Goal: Subscribe to service/newsletter

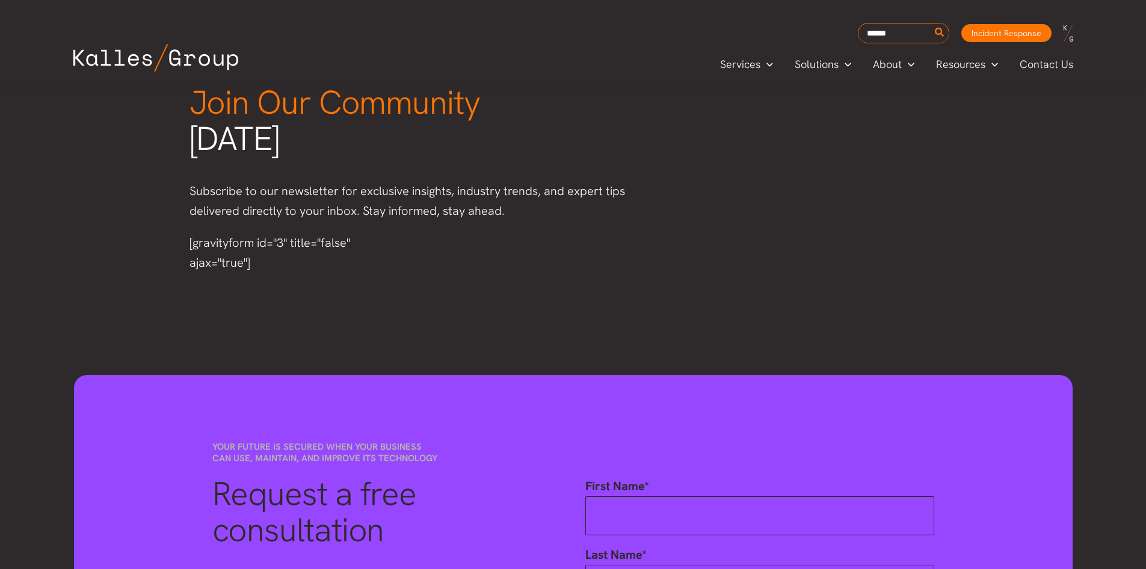
scroll to position [1565, 0]
drag, startPoint x: 260, startPoint y: 259, endPoint x: 184, endPoint y: 226, distance: 83.5
click at [190, 227] on div "[gravityform id="3" title="false" ajax="true"]" at bounding box center [295, 253] width 235 height 64
click at [283, 265] on div "[gravityform id="3" title="false" ajax="true"]" at bounding box center [295, 253] width 211 height 40
drag, startPoint x: 256, startPoint y: 267, endPoint x: 185, endPoint y: 248, distance: 73.6
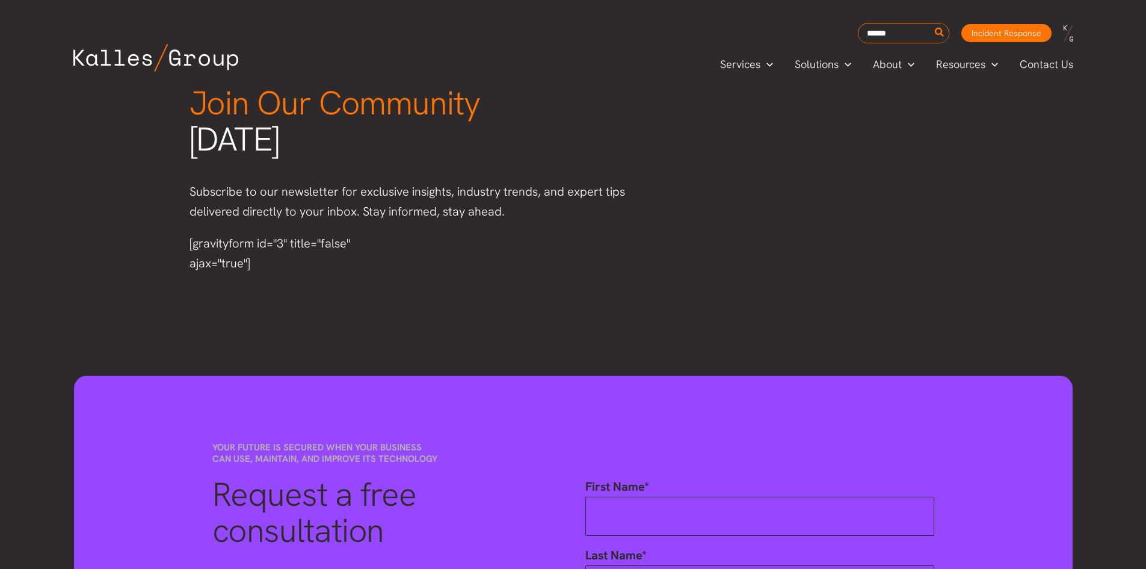
click at [185, 248] on div "[gravityform id="3" title="false" ajax="true"]" at bounding box center [295, 253] width 235 height 64
click at [259, 267] on div "[gravityform id="3" title="false" ajax="true"]" at bounding box center [295, 253] width 211 height 40
click at [257, 268] on div "[gravityform id="3" title="false" ajax="true"]" at bounding box center [295, 253] width 211 height 40
click at [252, 262] on div "[gravityform id="3" title="false" ajax="true"]" at bounding box center [295, 253] width 211 height 40
drag, startPoint x: 181, startPoint y: 247, endPoint x: 243, endPoint y: 273, distance: 67.4
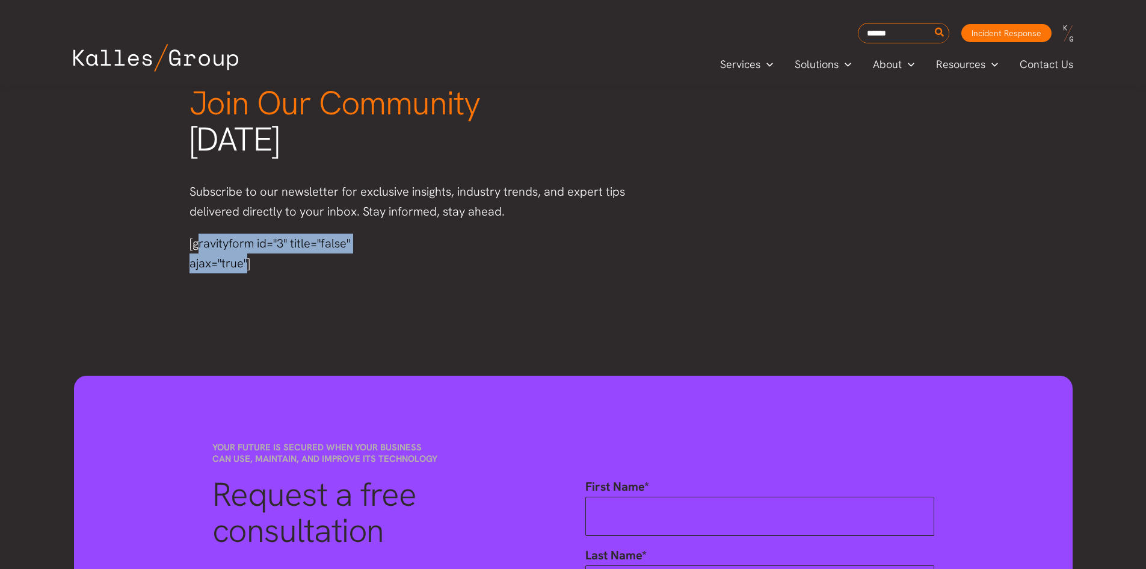
click at [238, 271] on div "[gravityform id="3" title="false" ajax="true"]" at bounding box center [295, 253] width 235 height 64
click at [263, 278] on div "[gravityform id="3" title="false" ajax="true"]" at bounding box center [295, 253] width 235 height 64
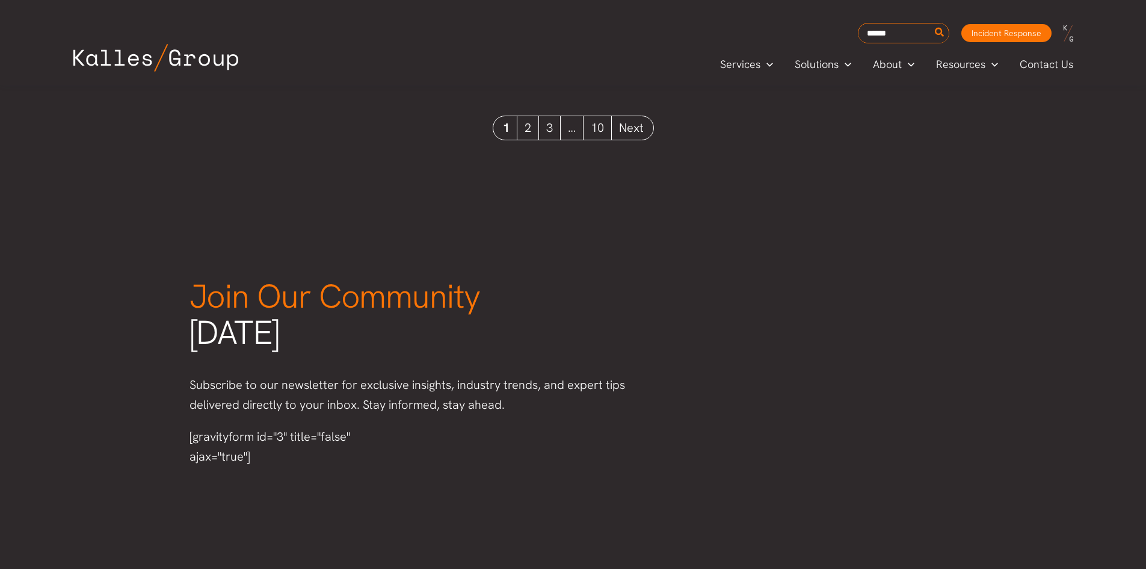
scroll to position [1372, 0]
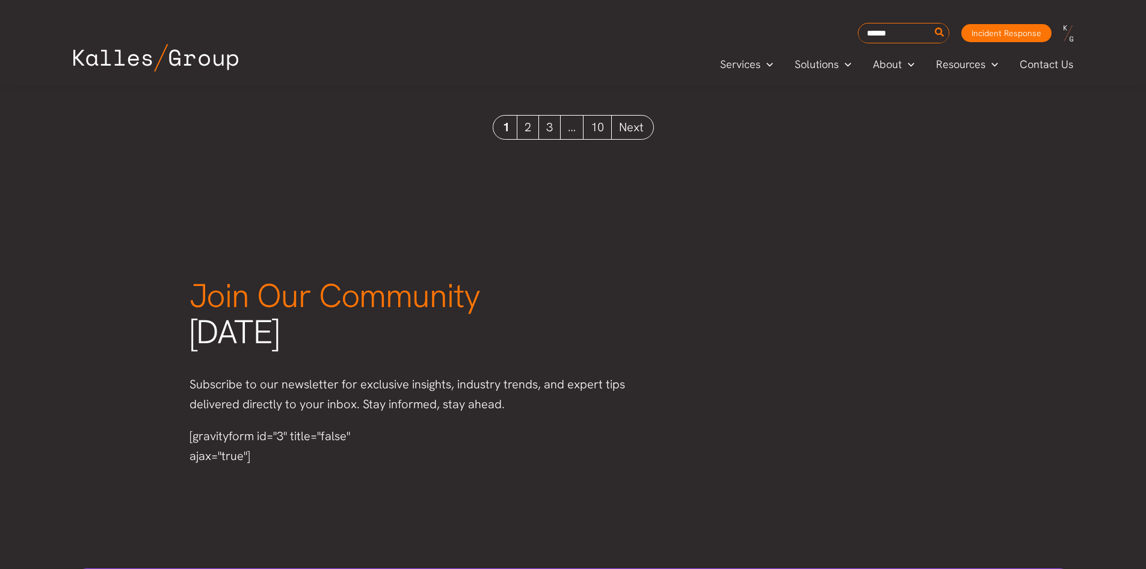
drag, startPoint x: 261, startPoint y: 456, endPoint x: 188, endPoint y: 432, distance: 77.3
click at [188, 432] on div "[gravityform id="3" title="false" ajax="true"]" at bounding box center [295, 446] width 235 height 64
click at [190, 431] on div "[gravityform id="3" title="false" ajax="true"]" at bounding box center [295, 446] width 211 height 40
drag, startPoint x: 185, startPoint y: 432, endPoint x: 309, endPoint y: 463, distance: 127.9
click at [279, 459] on div "[gravityform id="3" title="false" ajax="true"]" at bounding box center [295, 446] width 235 height 64
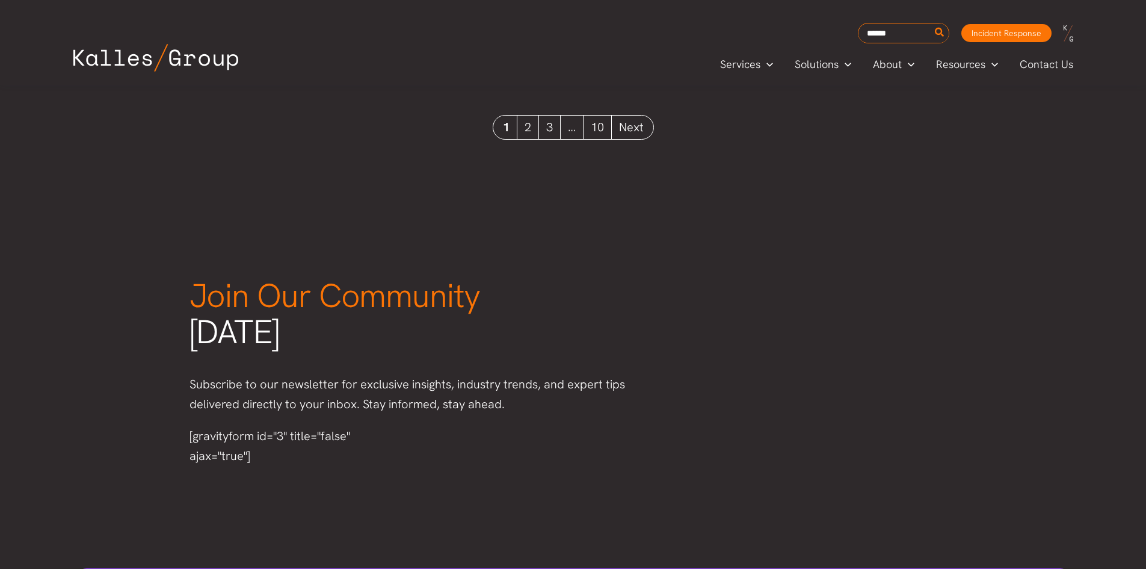
drag, startPoint x: 348, startPoint y: 469, endPoint x: 357, endPoint y: 468, distance: 9.1
click at [350, 469] on div "[gravityform id="3" title="false" ajax="true"]" at bounding box center [295, 446] width 235 height 64
drag, startPoint x: 1010, startPoint y: 514, endPoint x: 1143, endPoint y: 504, distance: 132.7
click at [991, 95] on span "Customer Stories" at bounding box center [979, 94] width 83 height 14
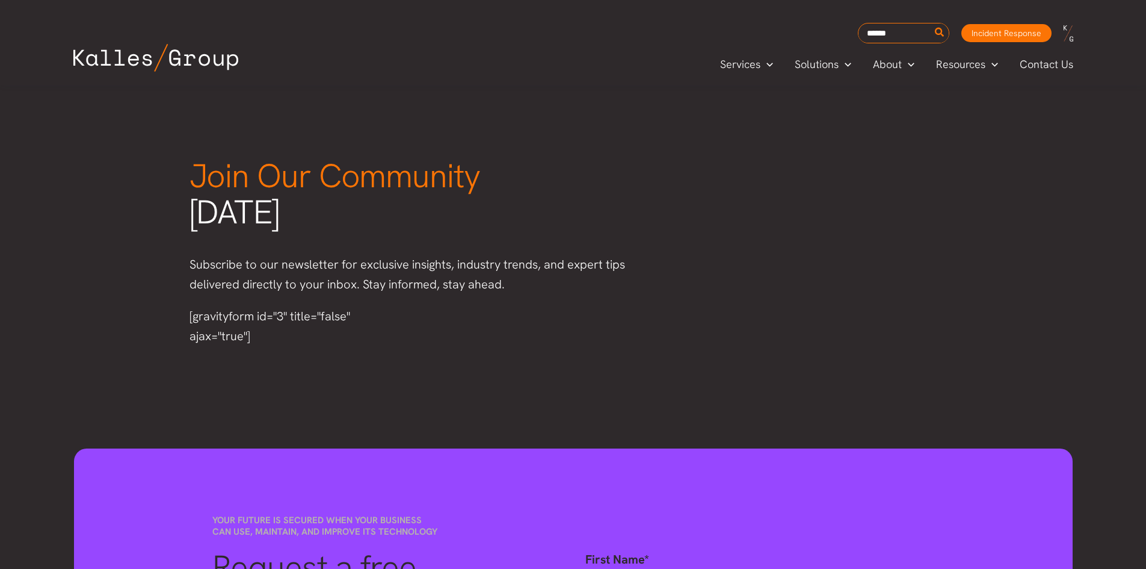
scroll to position [1491, 0]
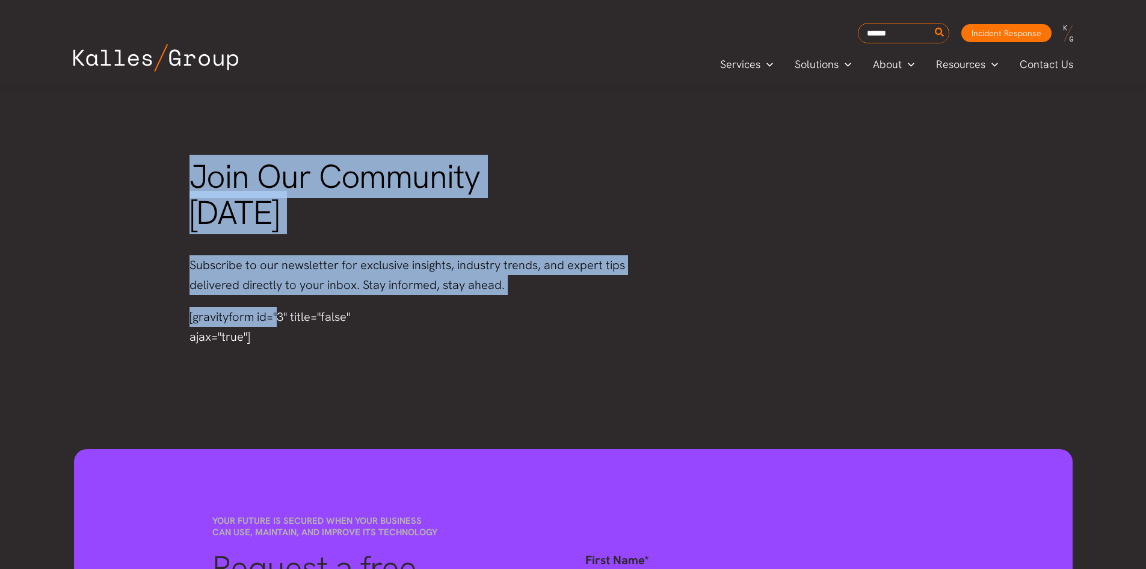
drag, startPoint x: 200, startPoint y: 191, endPoint x: 281, endPoint y: 352, distance: 179.8
click at [269, 324] on div "Join Our Community today Subscribe to our newsletter for exclusive insights, in…" at bounding box center [421, 253] width 487 height 212
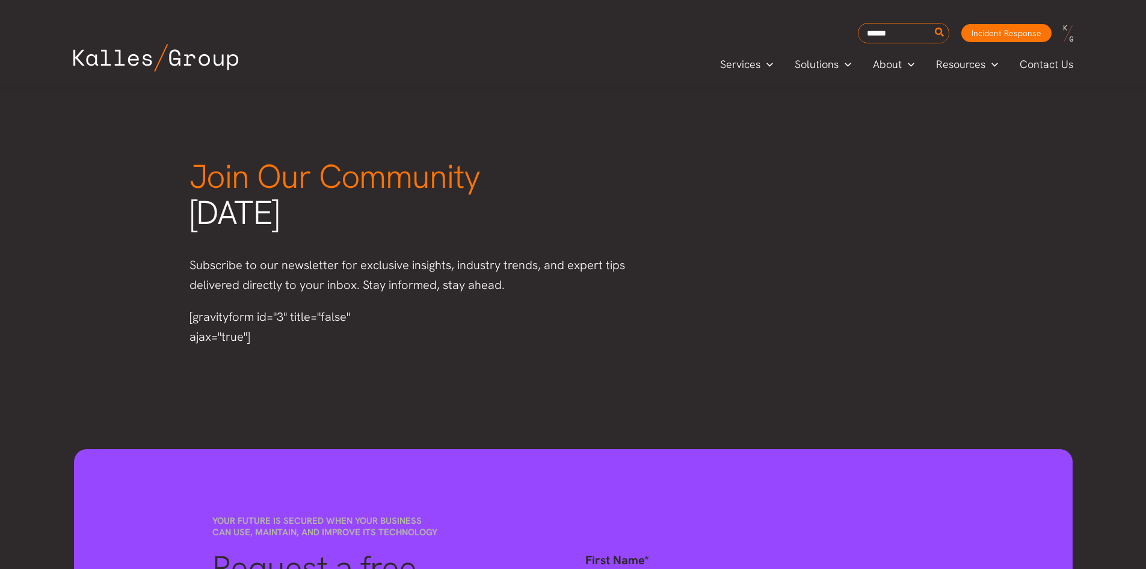
click at [282, 353] on div "[gravityform id="3" title="false" ajax="true"]" at bounding box center [295, 327] width 235 height 64
